Goal: Task Accomplishment & Management: Use online tool/utility

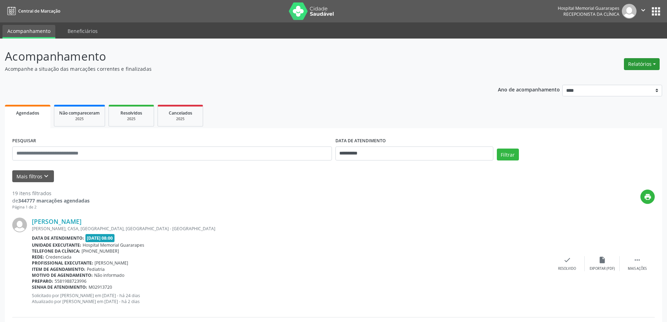
click at [651, 64] on button "Relatórios" at bounding box center [642, 64] width 36 height 12
click at [609, 81] on link "Agendamentos" at bounding box center [622, 79] width 75 height 10
select select "*"
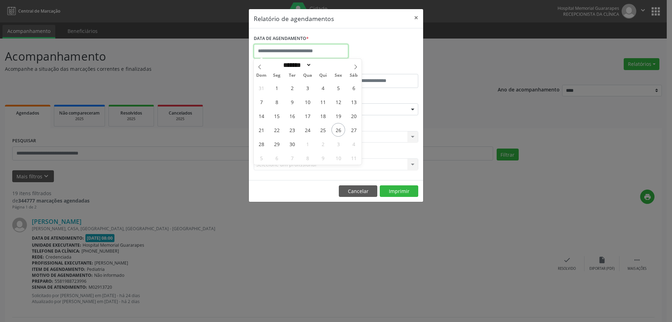
click at [337, 53] on input "text" at bounding box center [301, 51] width 95 height 14
click at [279, 142] on span "29" at bounding box center [277, 144] width 14 height 14
type input "**********"
click at [279, 142] on span "29" at bounding box center [277, 144] width 14 height 14
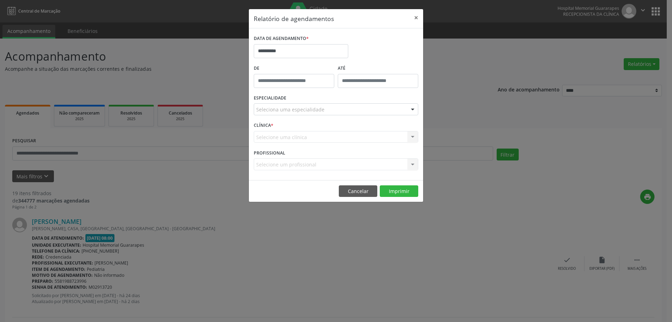
click at [312, 104] on div "Seleciona uma especialidade" at bounding box center [336, 109] width 165 height 12
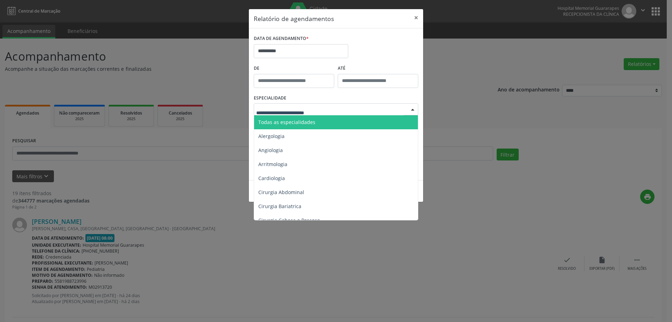
click at [302, 121] on span "Todas as especialidades" at bounding box center [286, 122] width 57 height 7
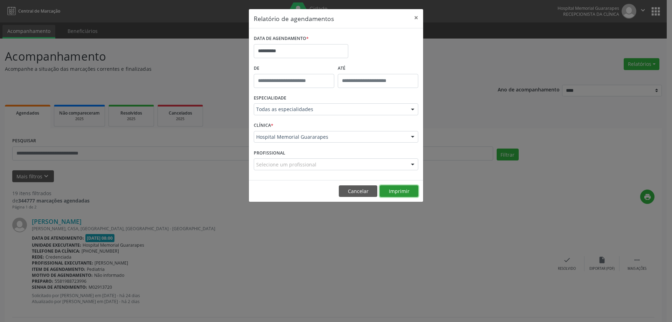
click at [410, 188] on button "Imprimir" at bounding box center [399, 191] width 39 height 12
